Goal: Find specific page/section: Find specific page/section

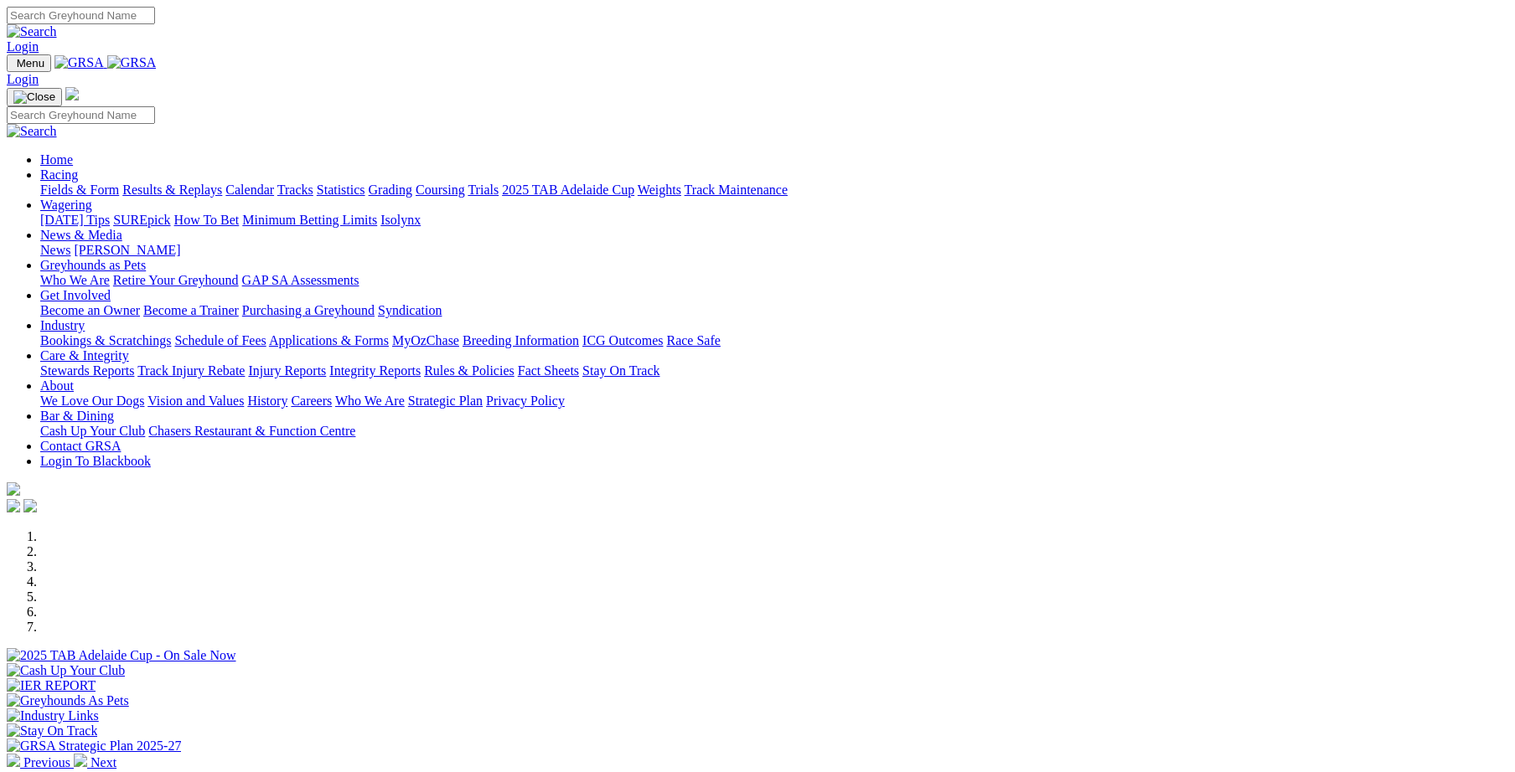
click at [421, 364] on link "Integrity Reports" at bounding box center [374, 371] width 91 height 14
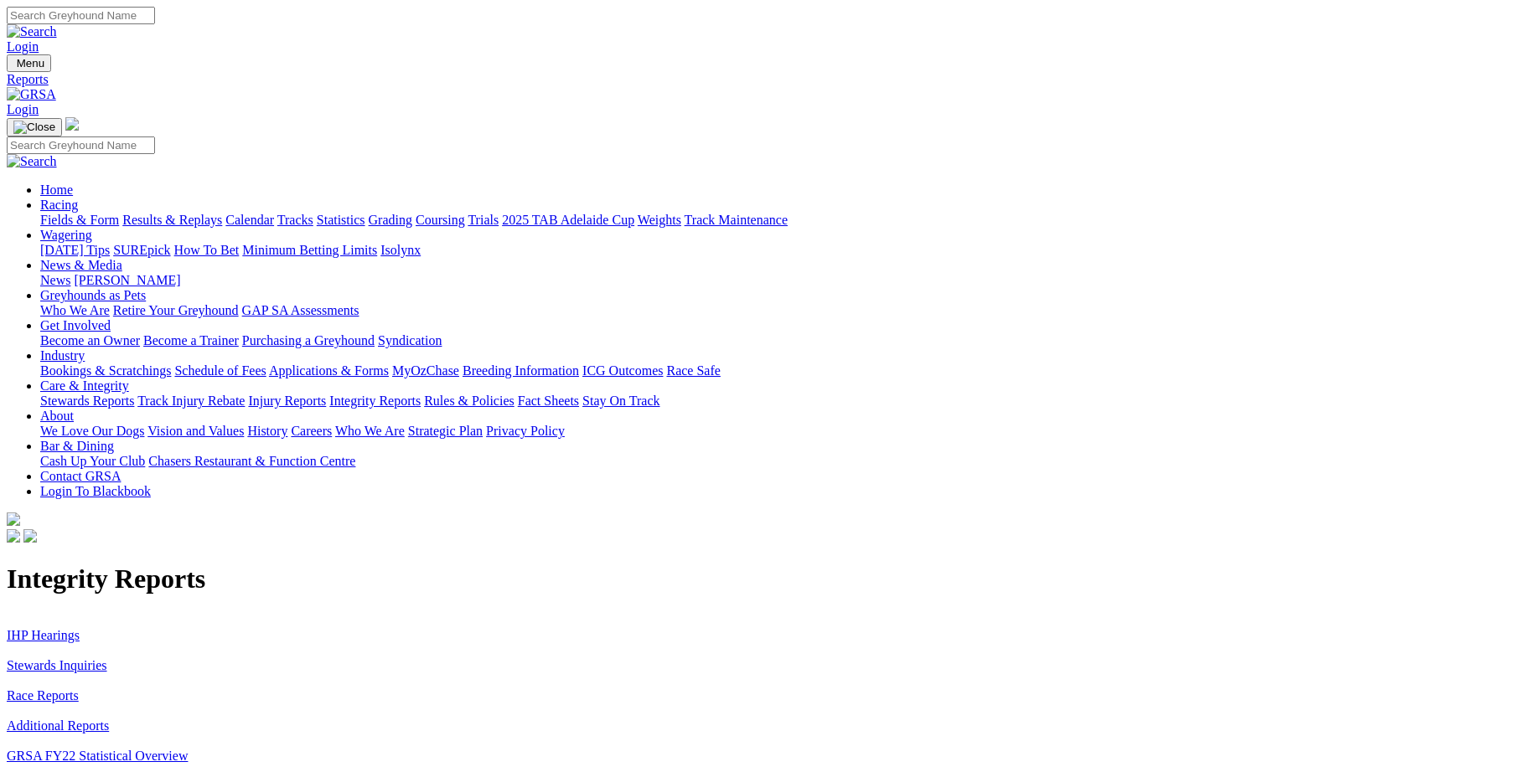
click at [107, 658] on link "Stewards Inquiries" at bounding box center [57, 665] width 101 height 14
